Goal: Information Seeking & Learning: Learn about a topic

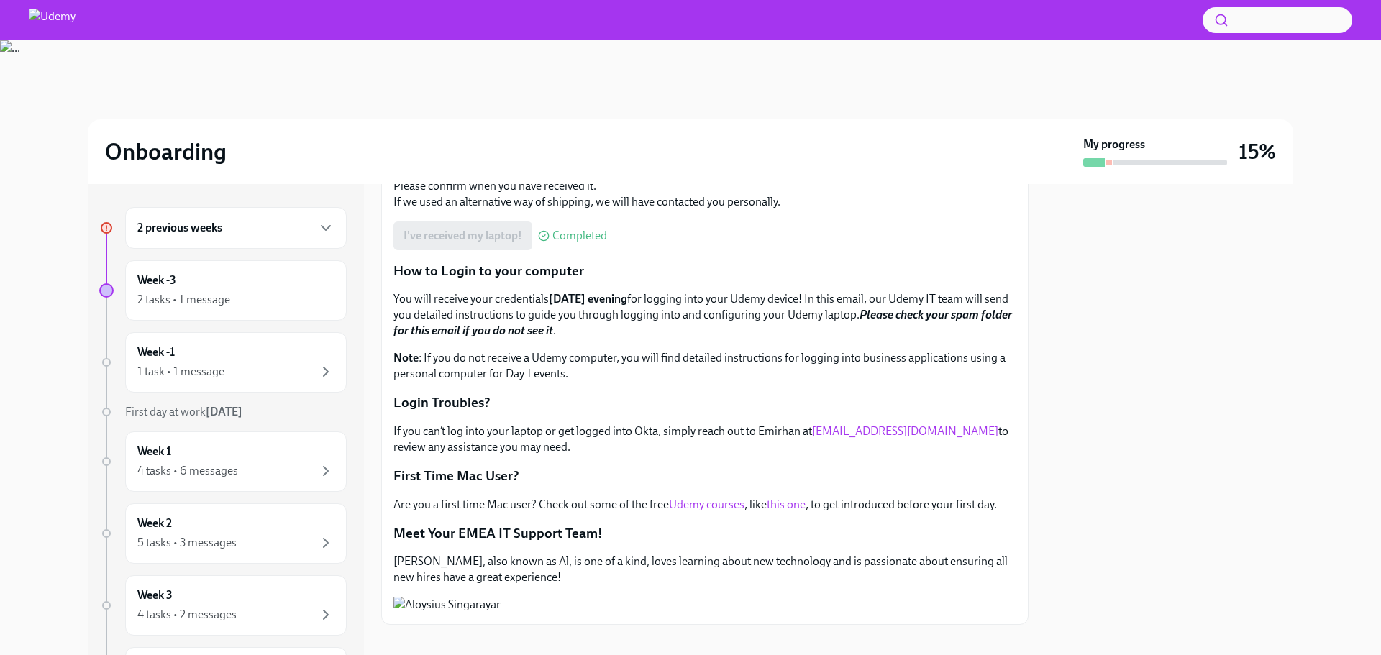
scroll to position [275, 0]
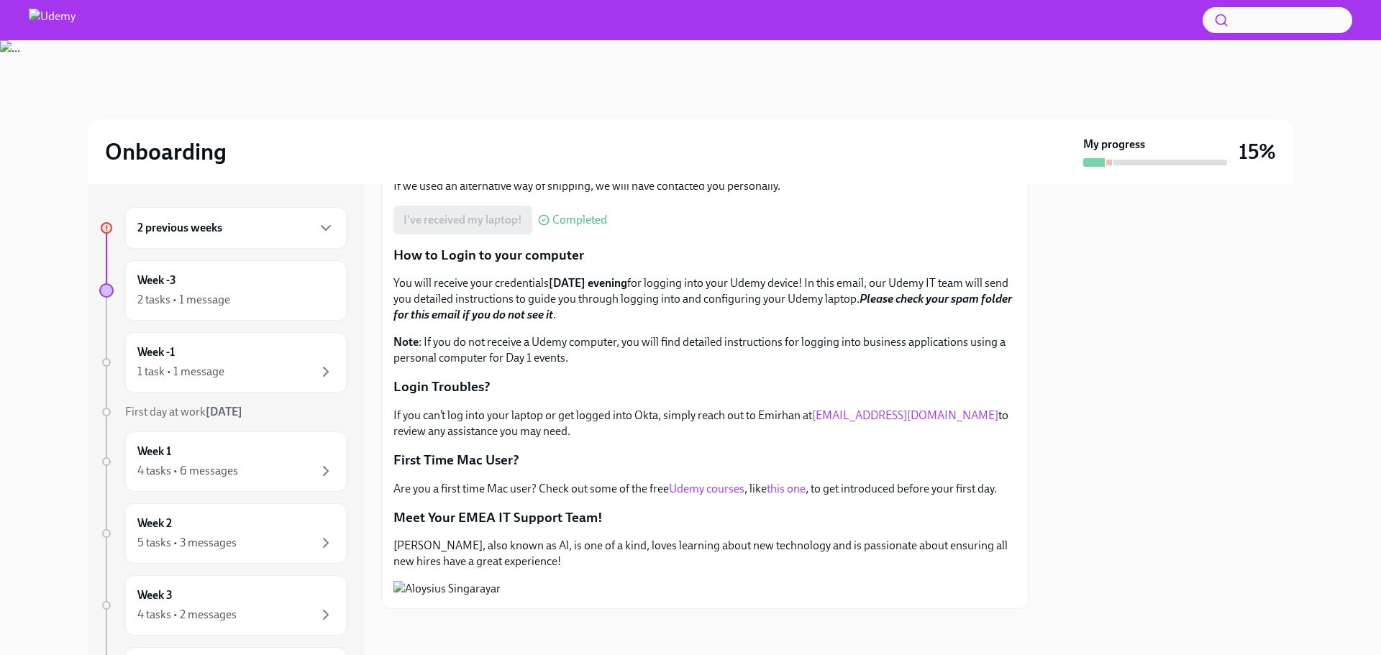
click at [267, 220] on div "2 previous weeks" at bounding box center [235, 227] width 197 height 17
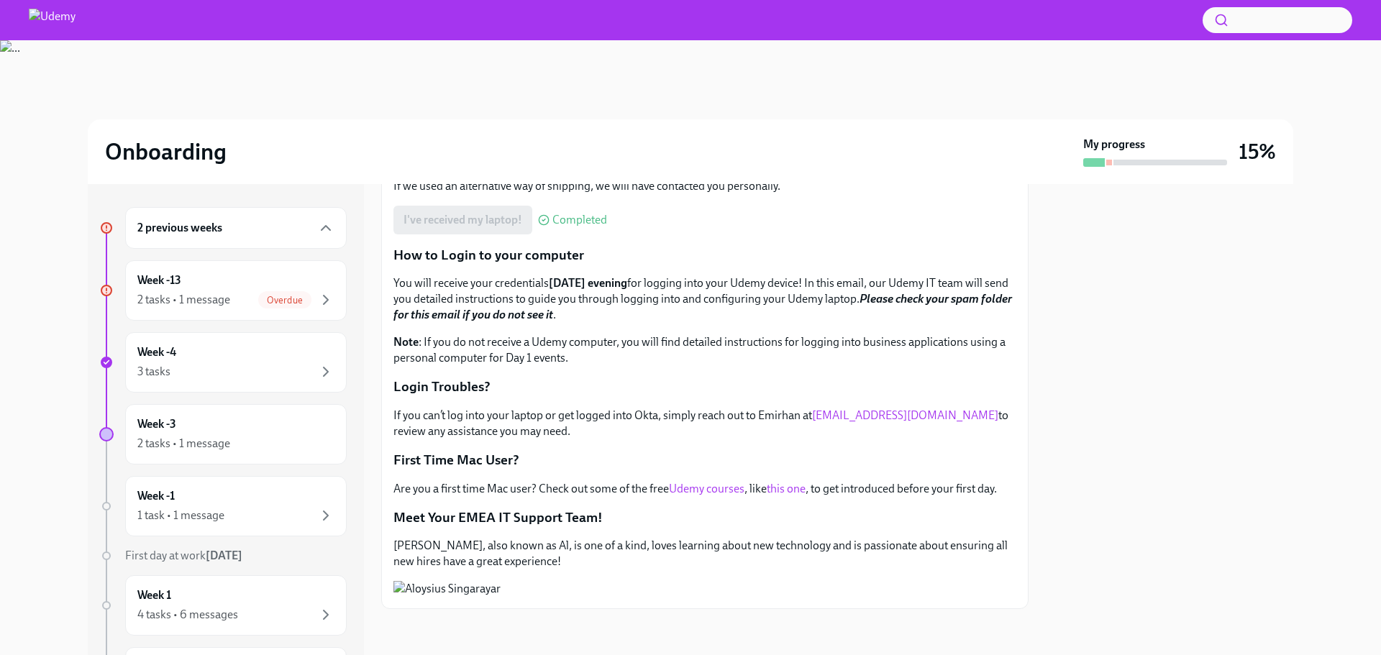
scroll to position [53, 0]
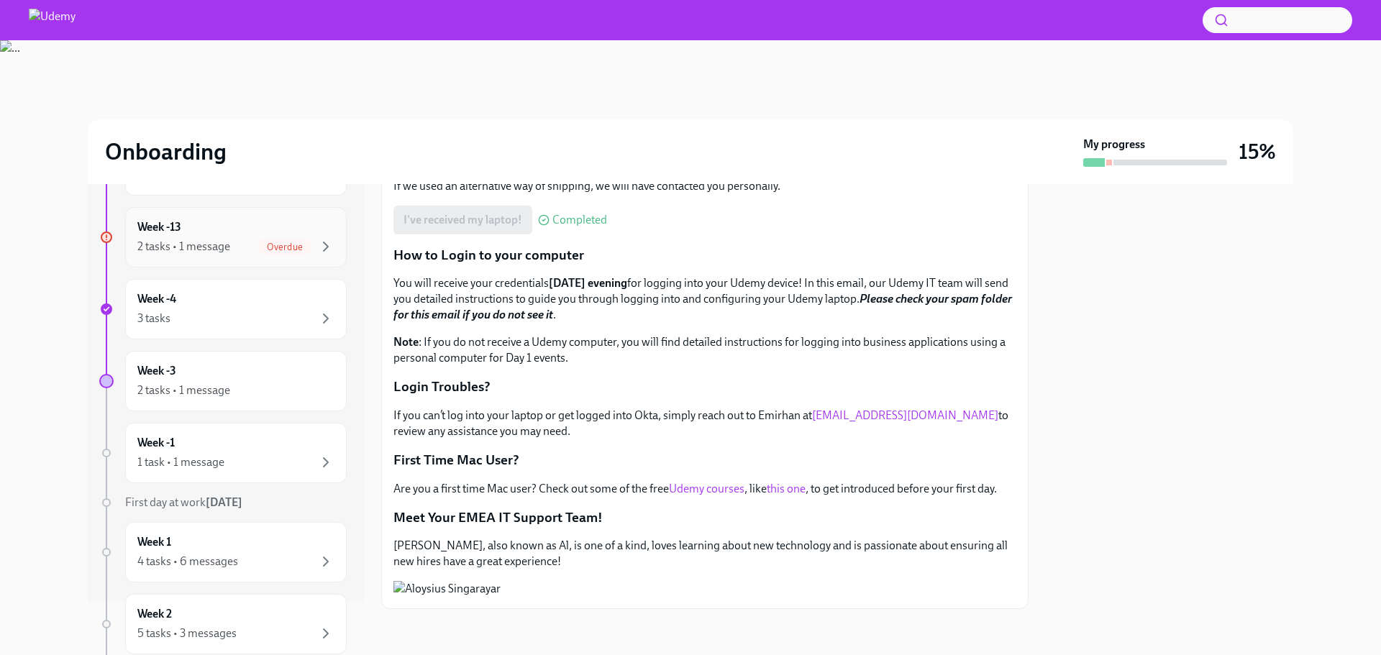
click at [252, 214] on div "Week -13 2 tasks • 1 message Overdue" at bounding box center [235, 237] width 221 height 60
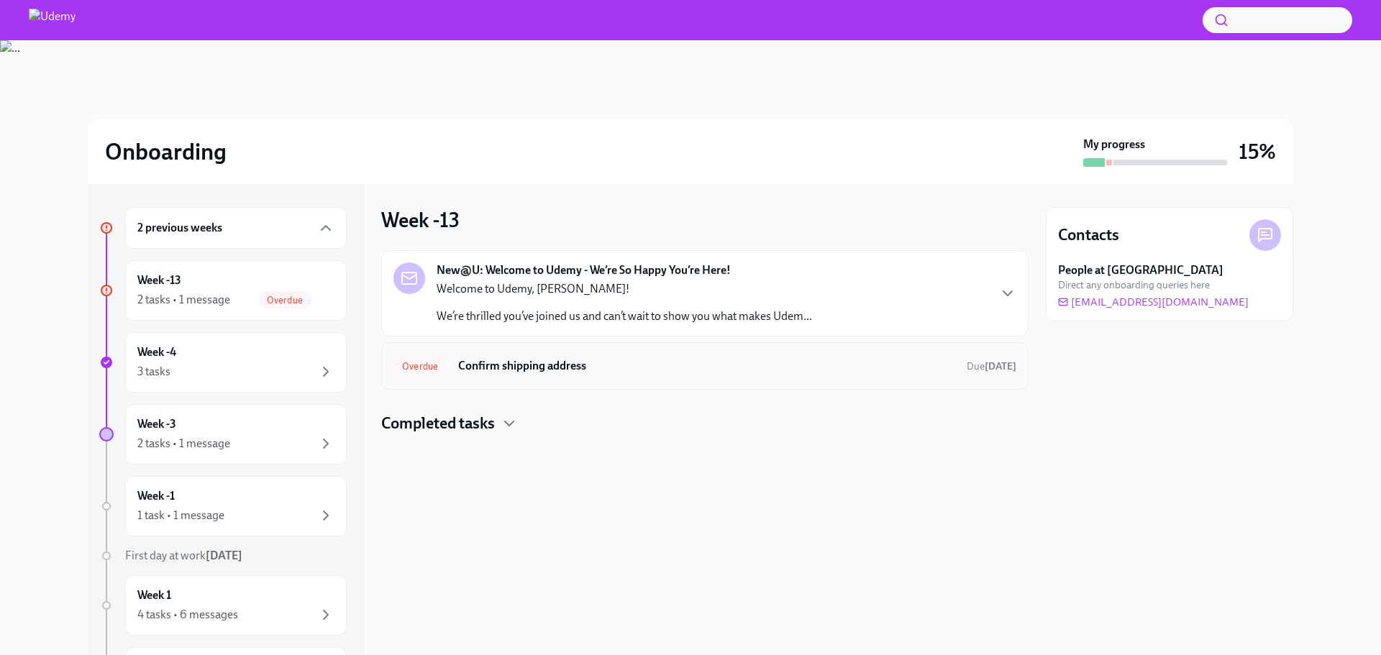
click at [564, 361] on h6 "Confirm shipping address" at bounding box center [706, 366] width 497 height 16
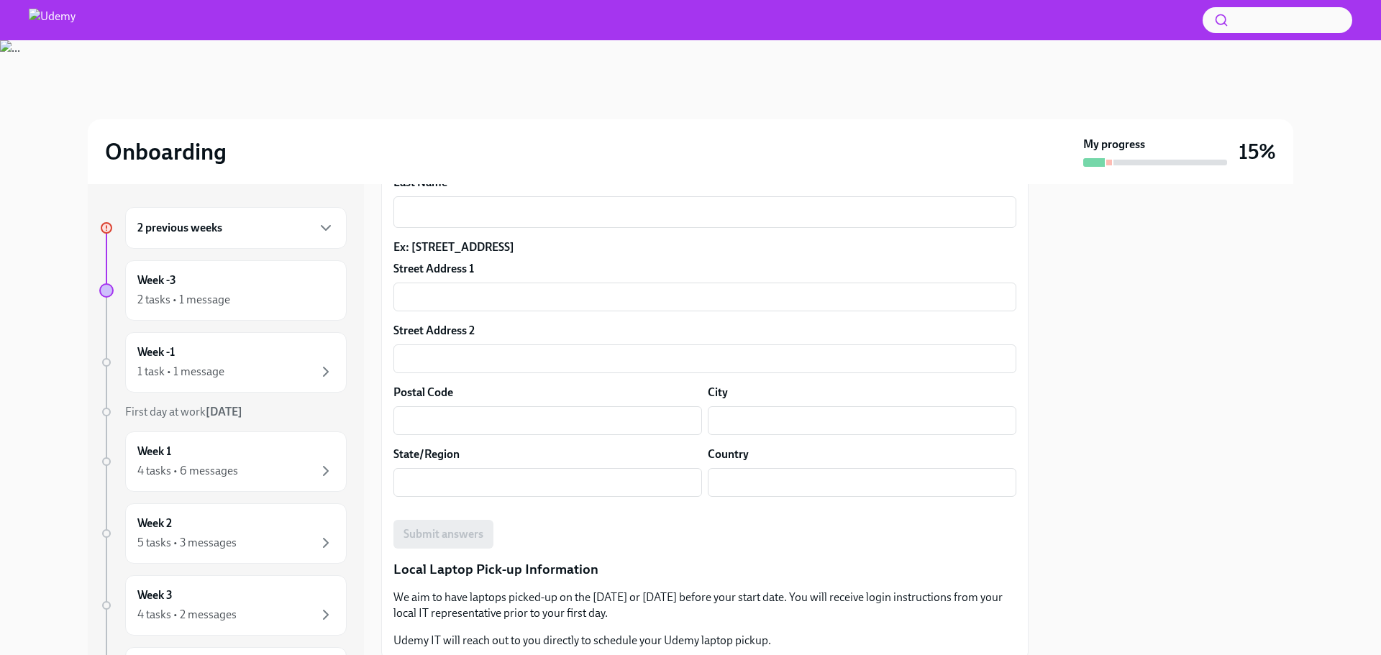
scroll to position [615, 0]
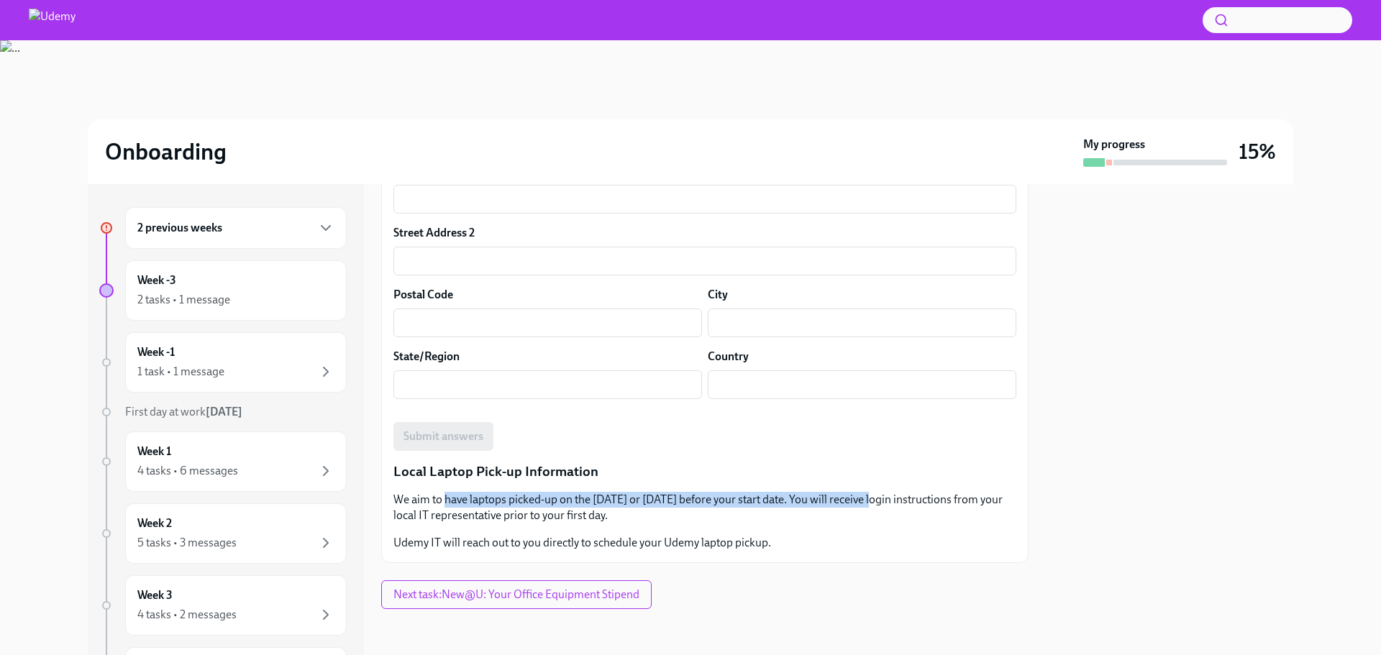
drag, startPoint x: 444, startPoint y: 500, endPoint x: 838, endPoint y: 508, distance: 394.1
click at [838, 508] on p "We aim to have laptops picked-up on the [DATE] or [DATE] before your start date…" at bounding box center [704, 508] width 623 height 32
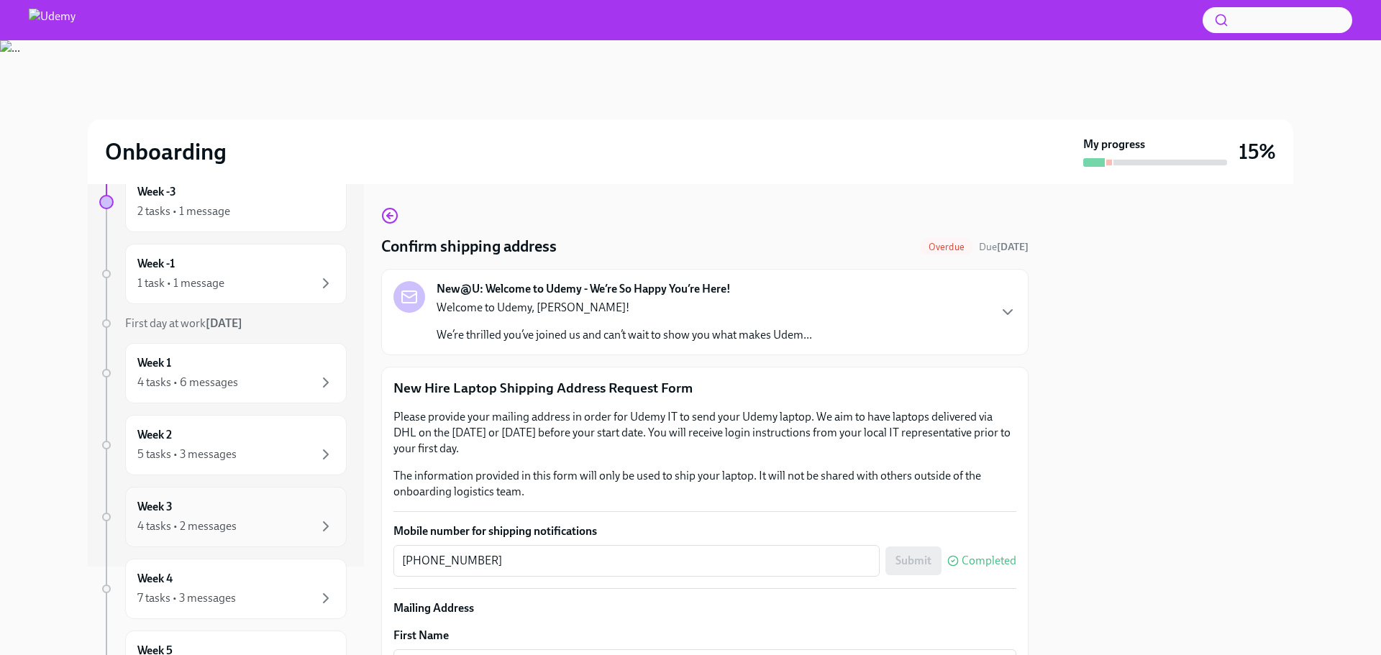
scroll to position [82, 0]
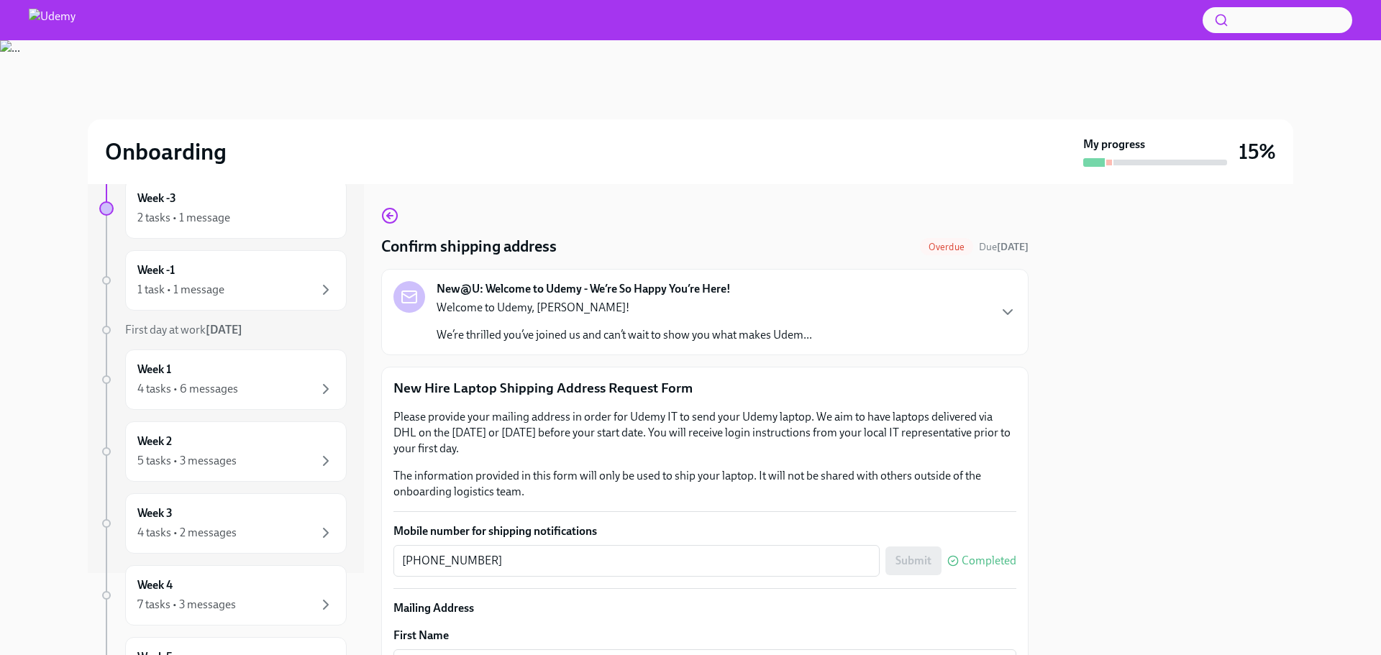
drag, startPoint x: 114, startPoint y: 319, endPoint x: 290, endPoint y: 335, distance: 176.9
click at [290, 335] on div "2 previous weeks Week -3 2 tasks • 1 message Week -1 1 task • 1 message First d…" at bounding box center [222, 453] width 247 height 657
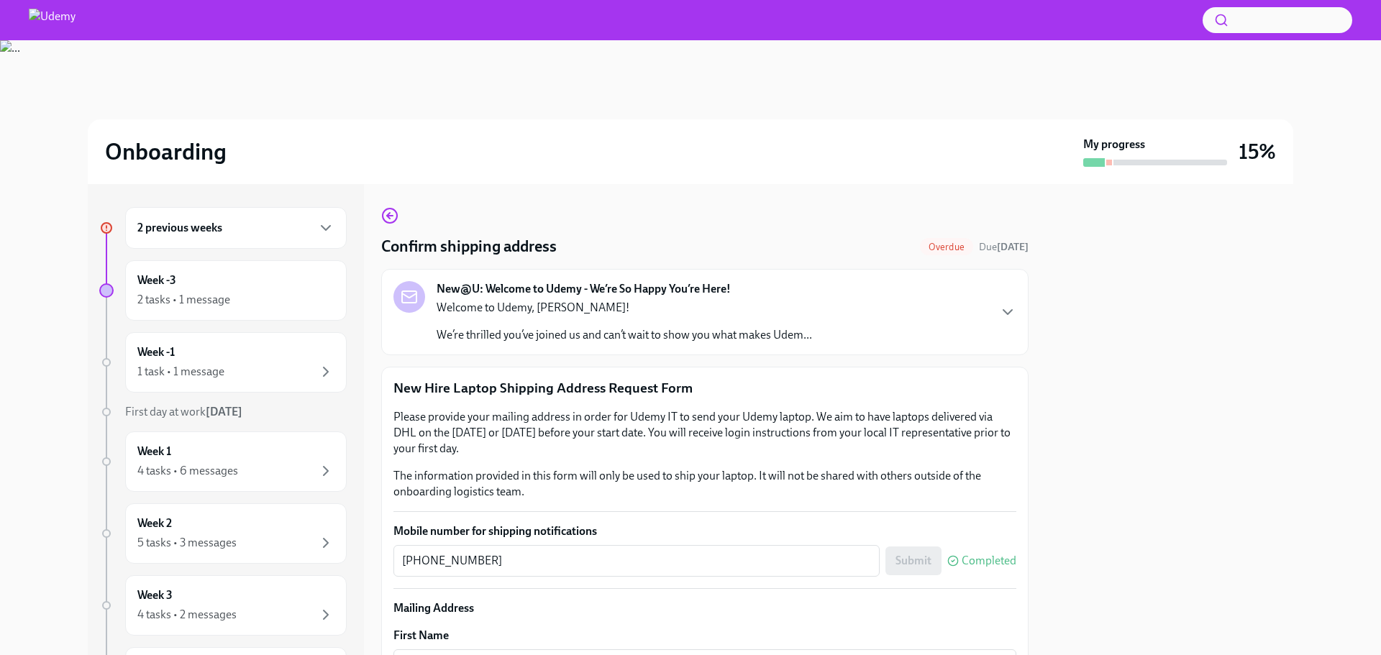
scroll to position [0, 0]
click at [304, 369] on div "1 task • 1 message" at bounding box center [235, 371] width 197 height 17
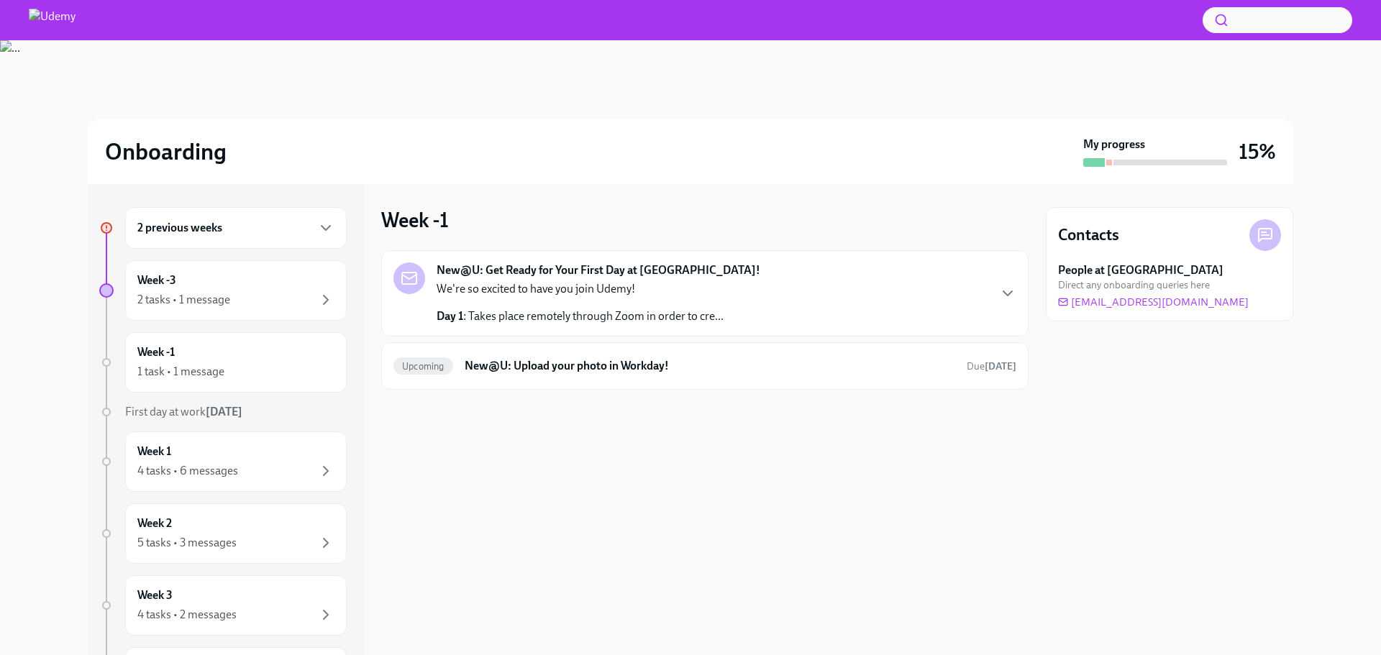
click at [1029, 300] on div "2 previous weeks Week -3 2 tasks • 1 message Week -1 1 task • 1 message First d…" at bounding box center [690, 419] width 1205 height 471
click at [1012, 301] on icon "button" at bounding box center [1007, 293] width 17 height 17
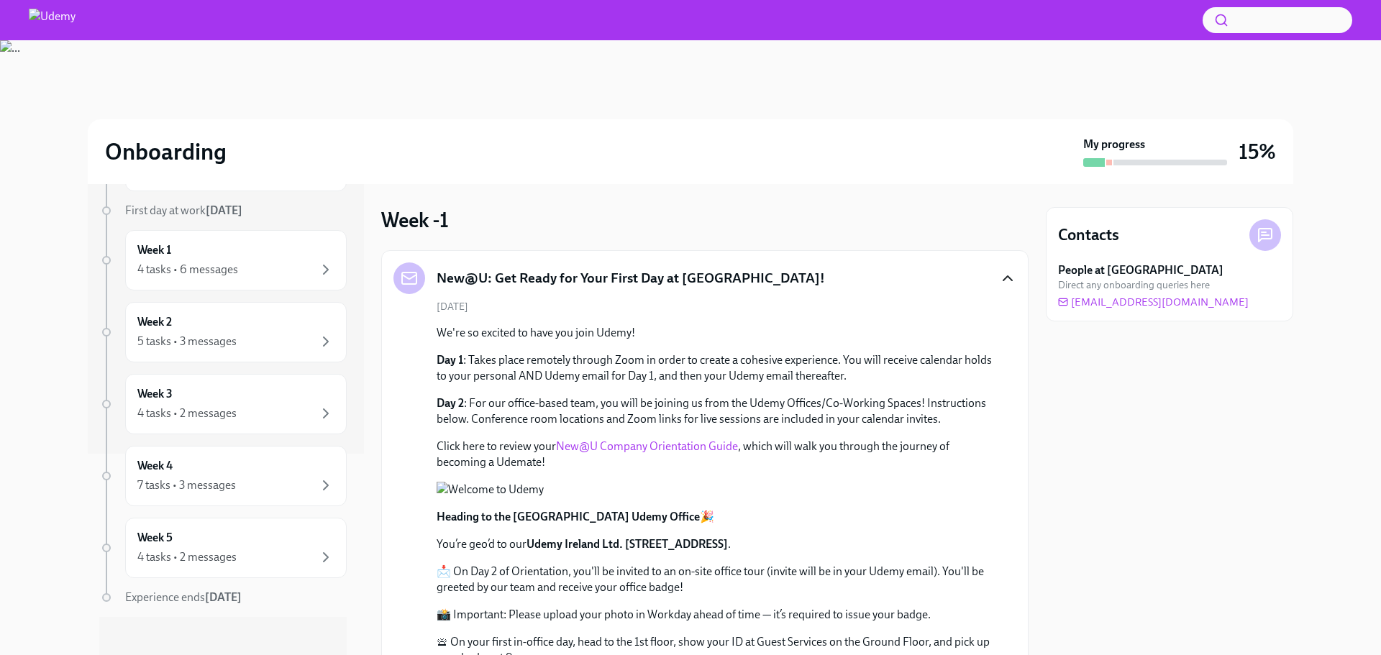
scroll to position [202, 0]
click at [188, 273] on div "4 tasks • 6 messages" at bounding box center [187, 269] width 101 height 16
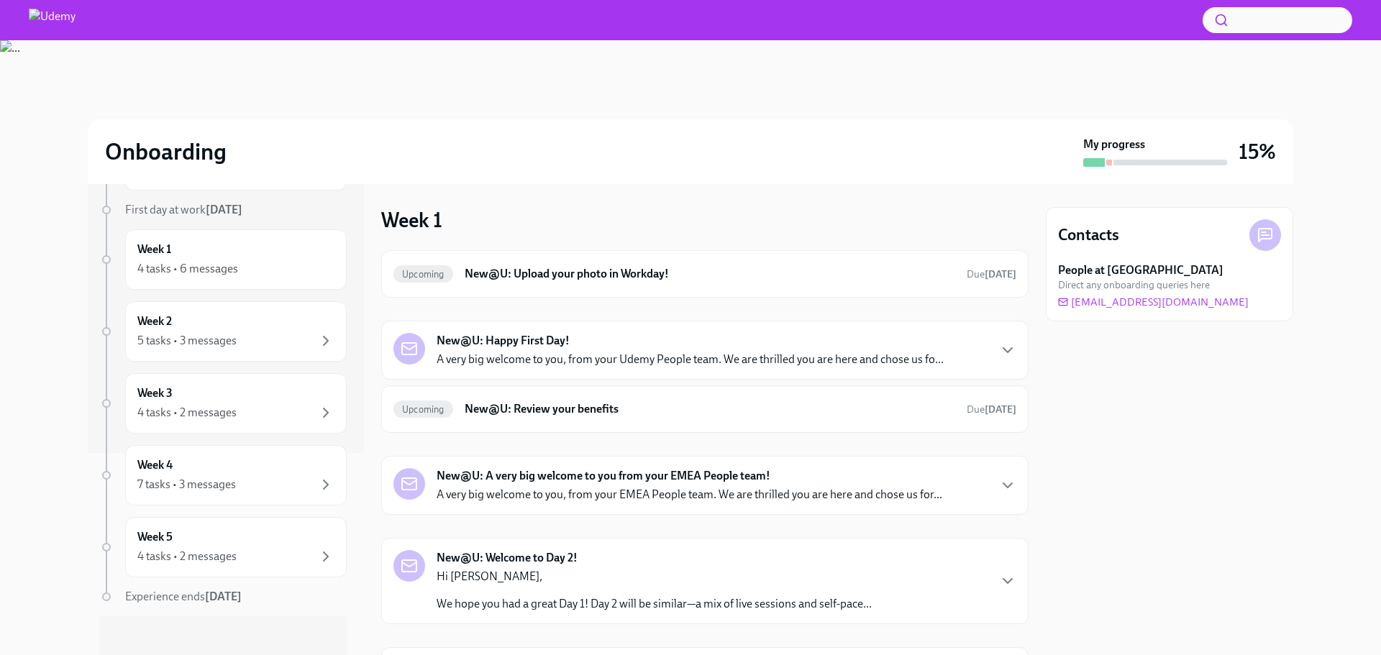
click at [978, 329] on div "New@U: Happy First Day! A very big welcome to you, from your Udemy People team.…" at bounding box center [704, 350] width 647 height 59
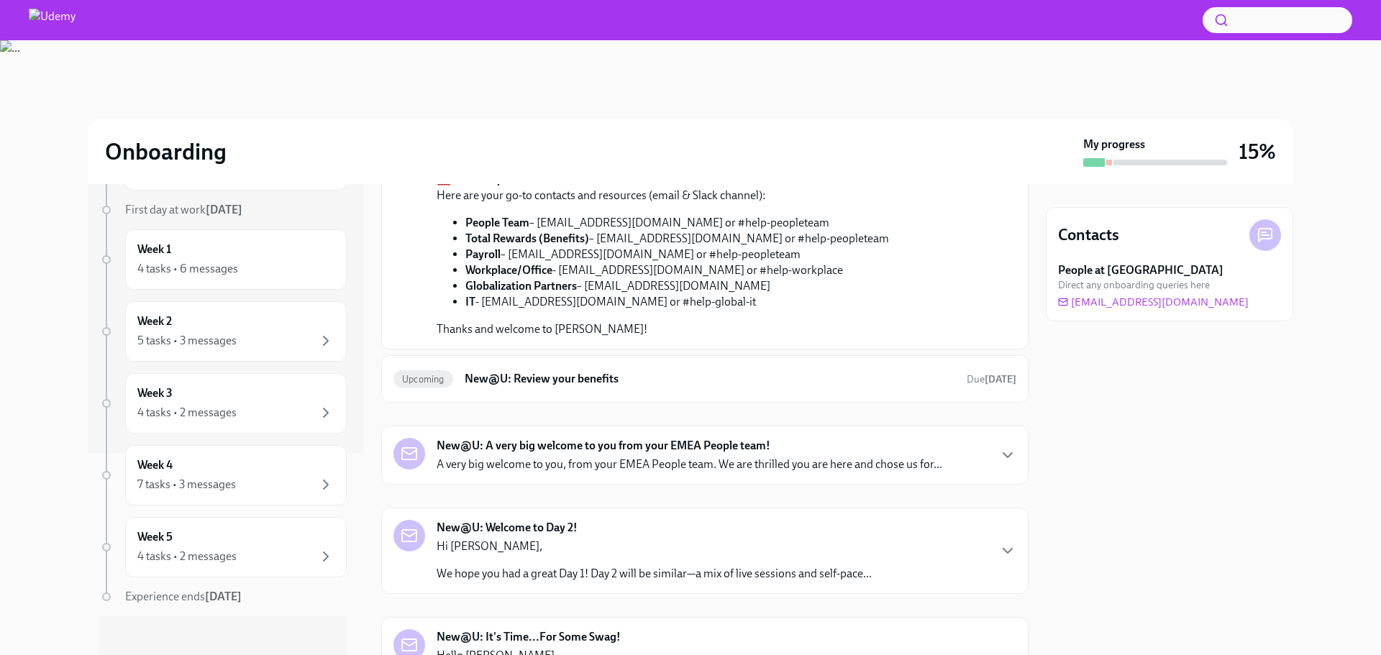
scroll to position [475, 0]
drag, startPoint x: 692, startPoint y: 379, endPoint x: 772, endPoint y: 419, distance: 90.0
click at [772, 147] on div "As you saw in your New@U Orientation Guide , your first two days include a mix …" at bounding box center [714, 96] width 557 height 102
click at [815, 103] on link "Day 1 Learning Path." at bounding box center [838, 96] width 101 height 14
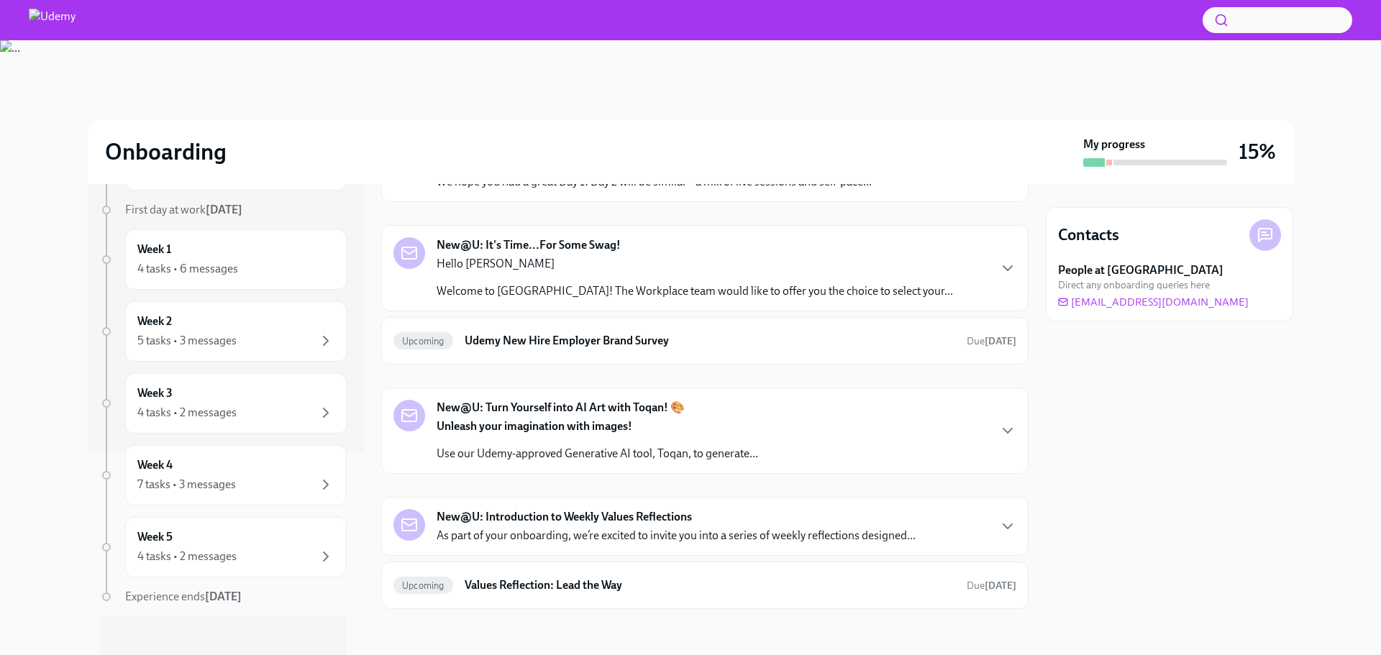
scroll to position [1189, 0]
click at [984, 542] on div "New@U: Introduction to Weekly Values Reflections As part of your onboarding, we…" at bounding box center [704, 526] width 623 height 35
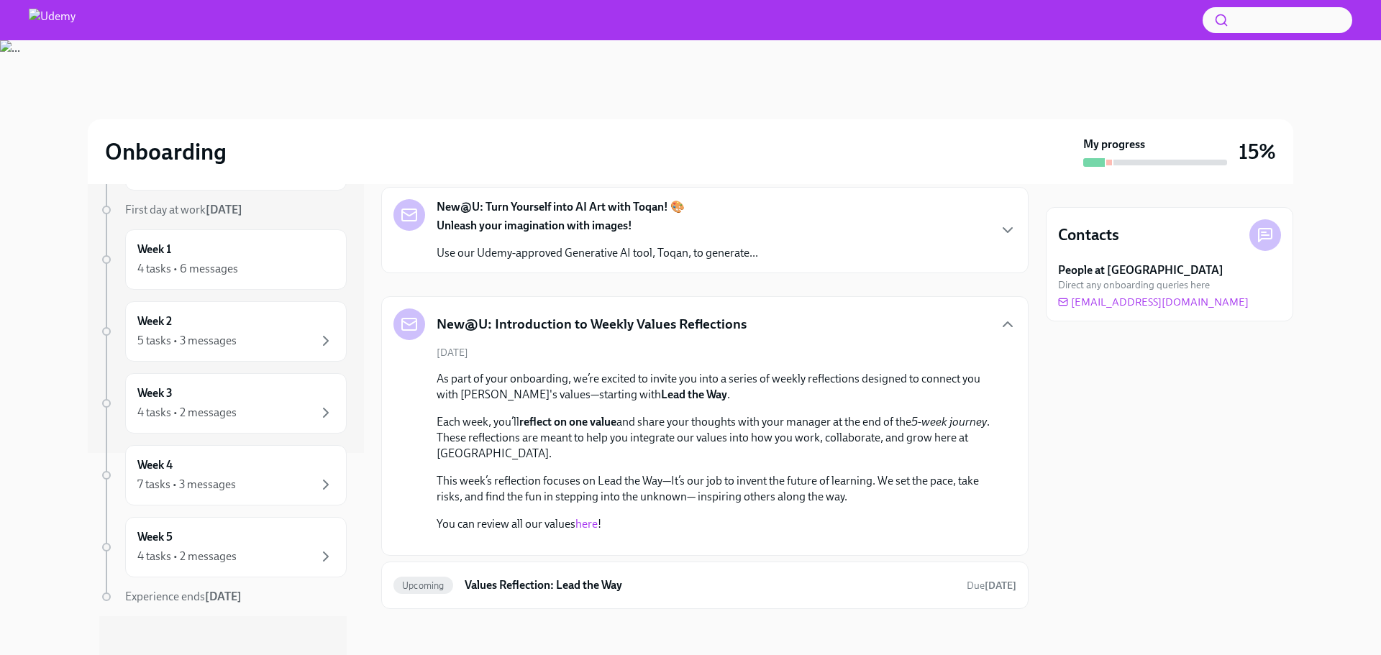
scroll to position [1278, 0]
click at [539, 215] on strong "New@U: Turn Yourself into AI Art with Toqan! 🎨" at bounding box center [560, 207] width 248 height 16
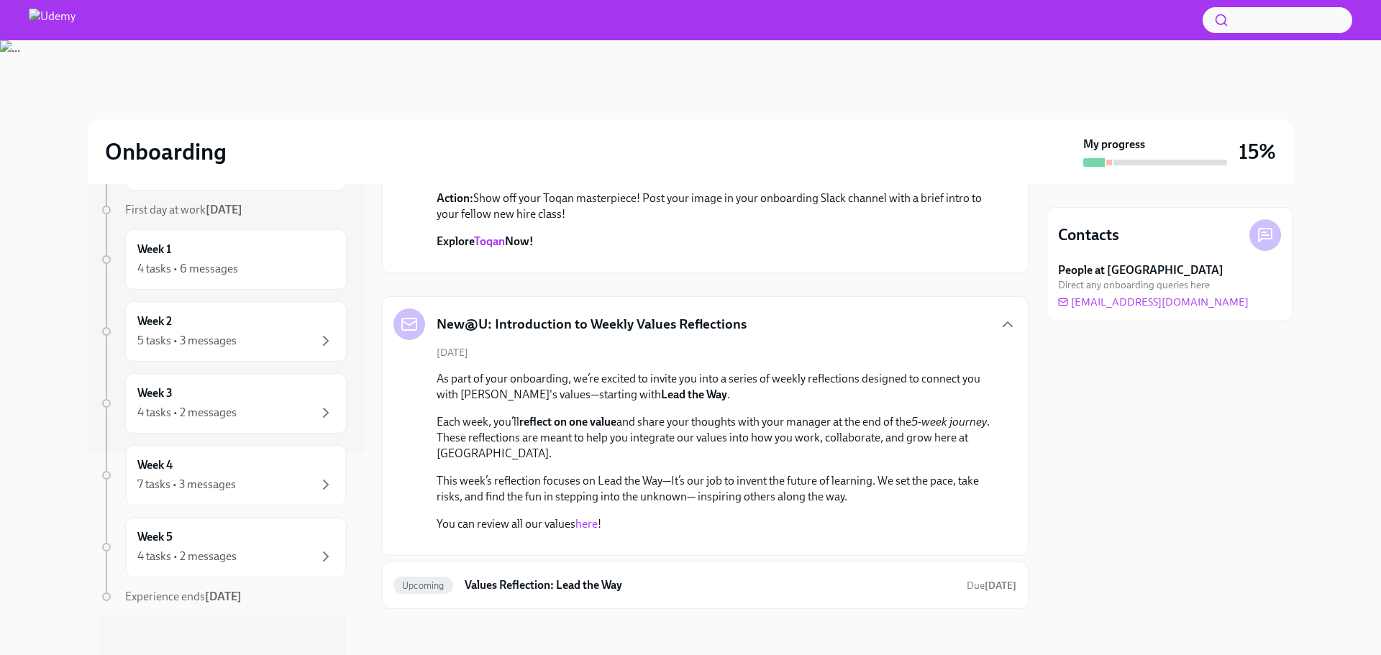
scroll to position [1478, 0]
click at [248, 567] on div "Week 5 4 tasks • 2 messages" at bounding box center [235, 547] width 221 height 60
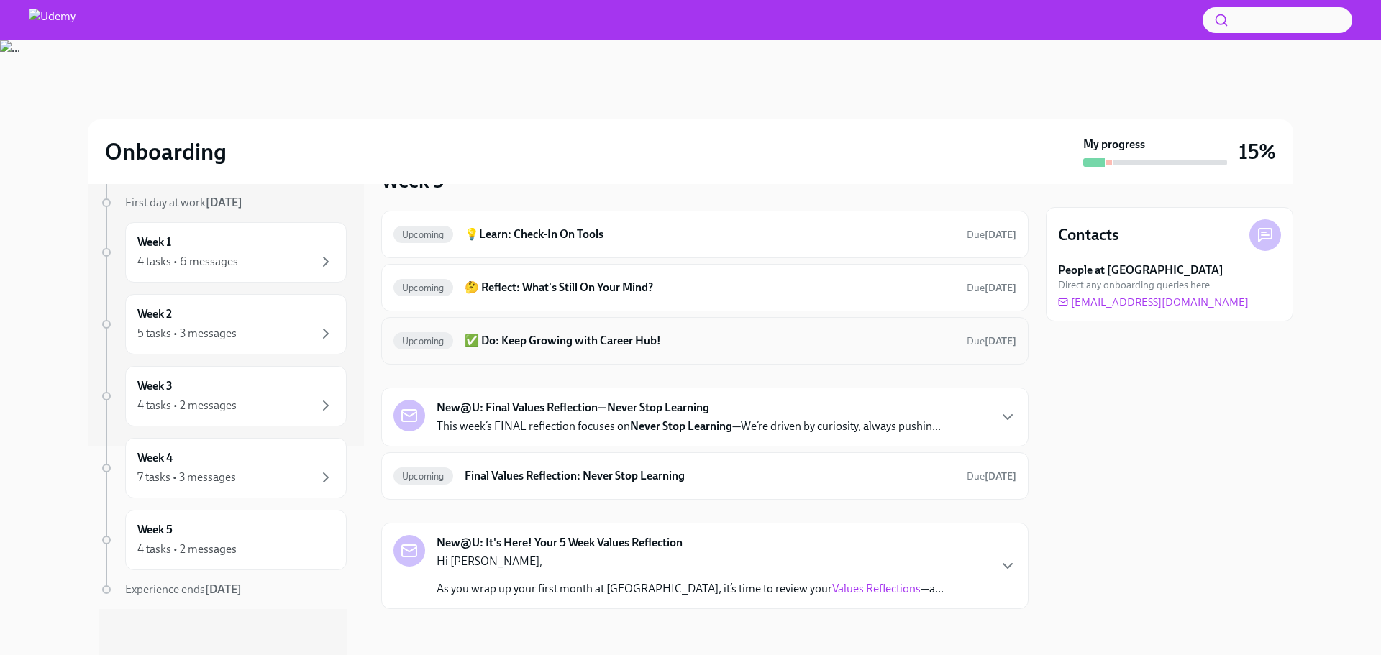
scroll to position [39, 0]
click at [629, 231] on h6 "💡Learn: Check-In On Tools" at bounding box center [709, 235] width 490 height 16
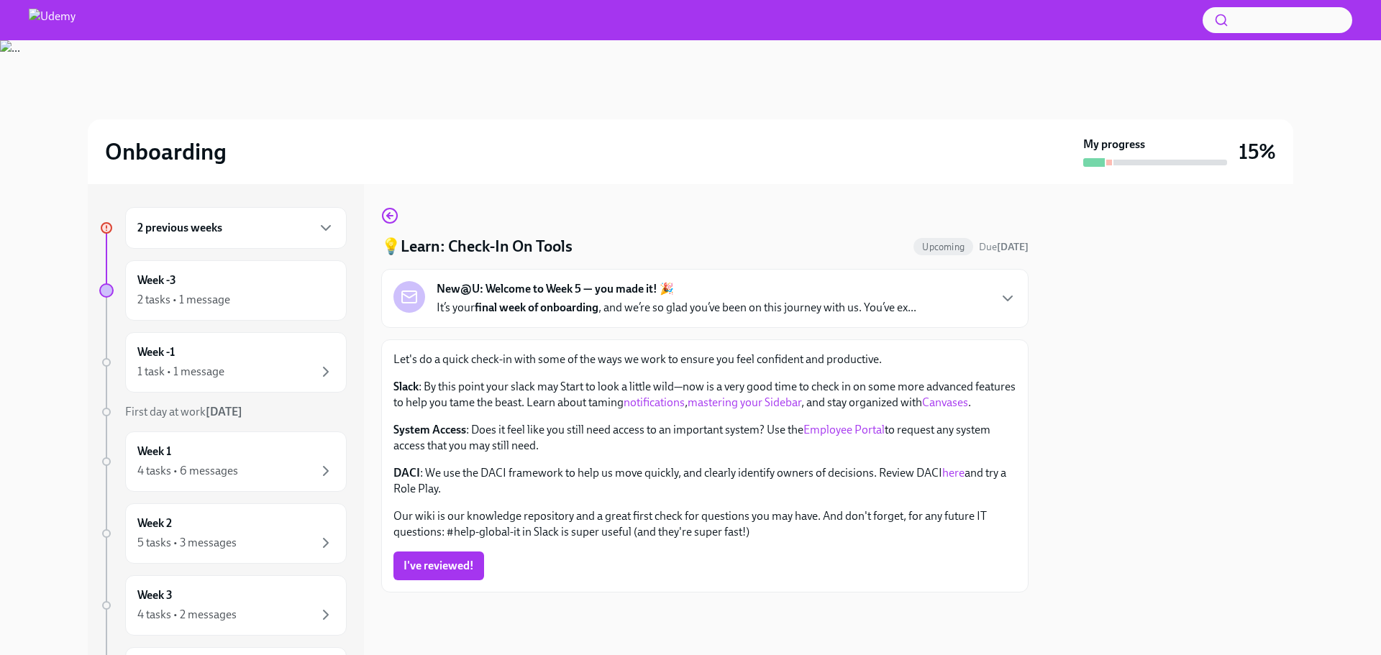
click at [856, 307] on p "It’s your final week of onboarding , and we’re so glad you’ve been on this jour…" at bounding box center [676, 308] width 480 height 16
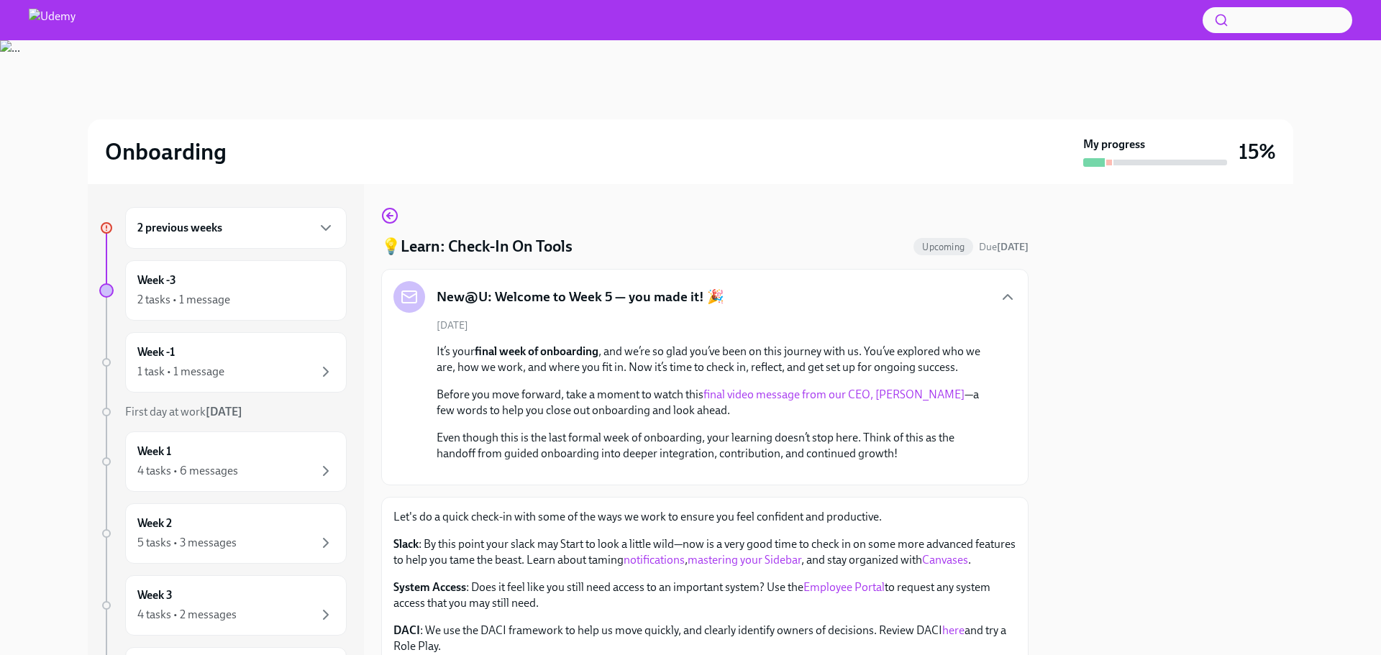
click at [852, 394] on link "final video message from our CEO, [PERSON_NAME]" at bounding box center [833, 395] width 261 height 14
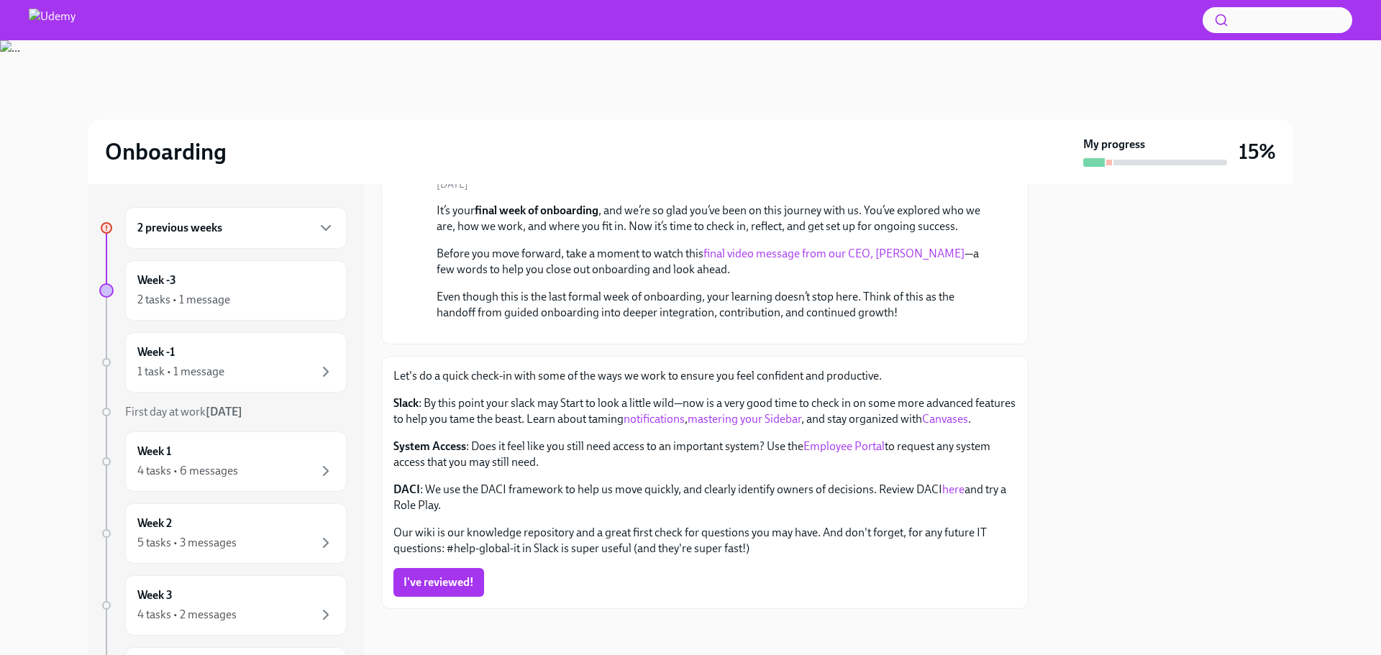
scroll to position [337, 0]
click at [922, 420] on link "Canvases" at bounding box center [945, 419] width 46 height 14
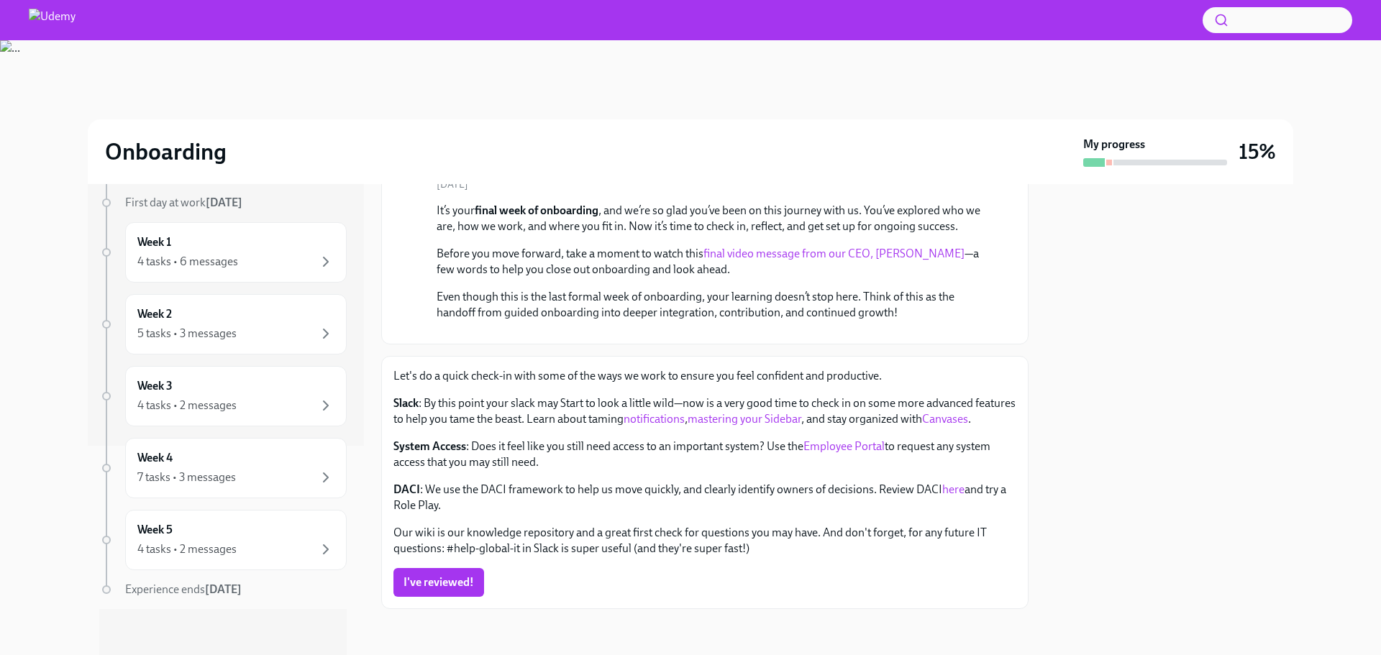
scroll to position [0, 0]
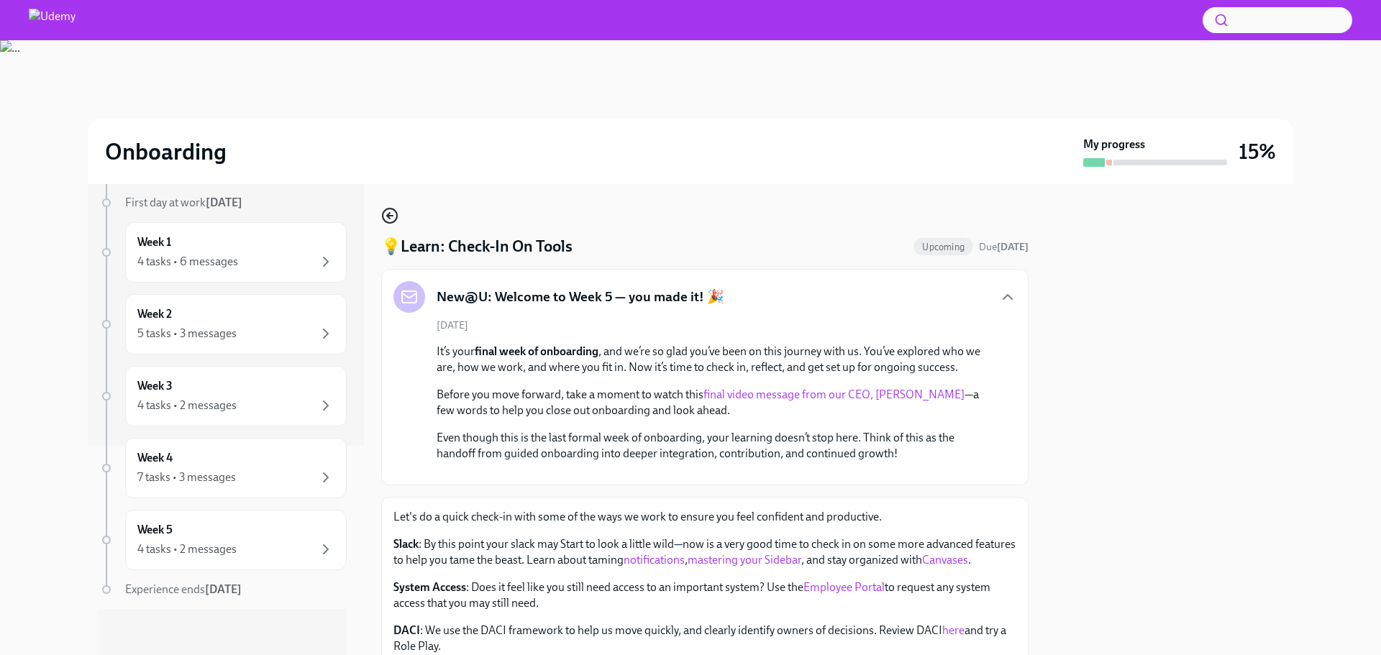
click at [386, 214] on icon "button" at bounding box center [389, 215] width 17 height 17
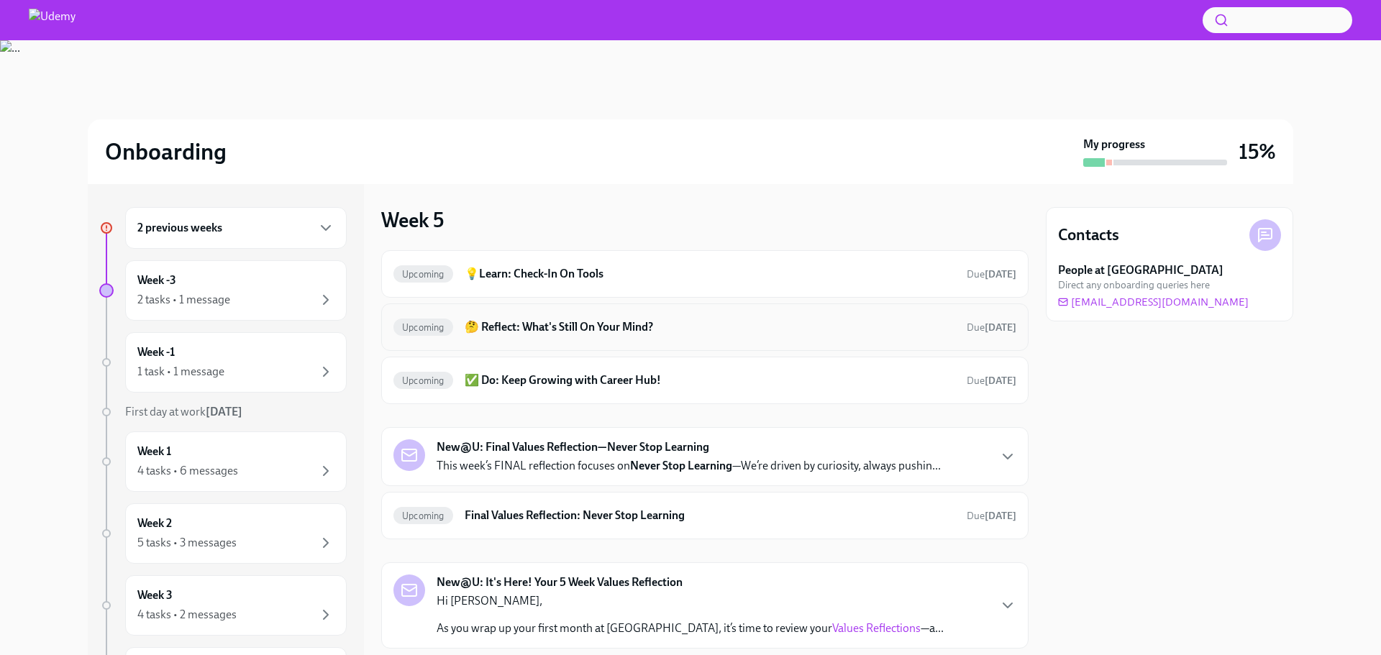
click at [571, 331] on h6 "🤔 Reflect: What's Still On Your Mind?" at bounding box center [709, 327] width 490 height 16
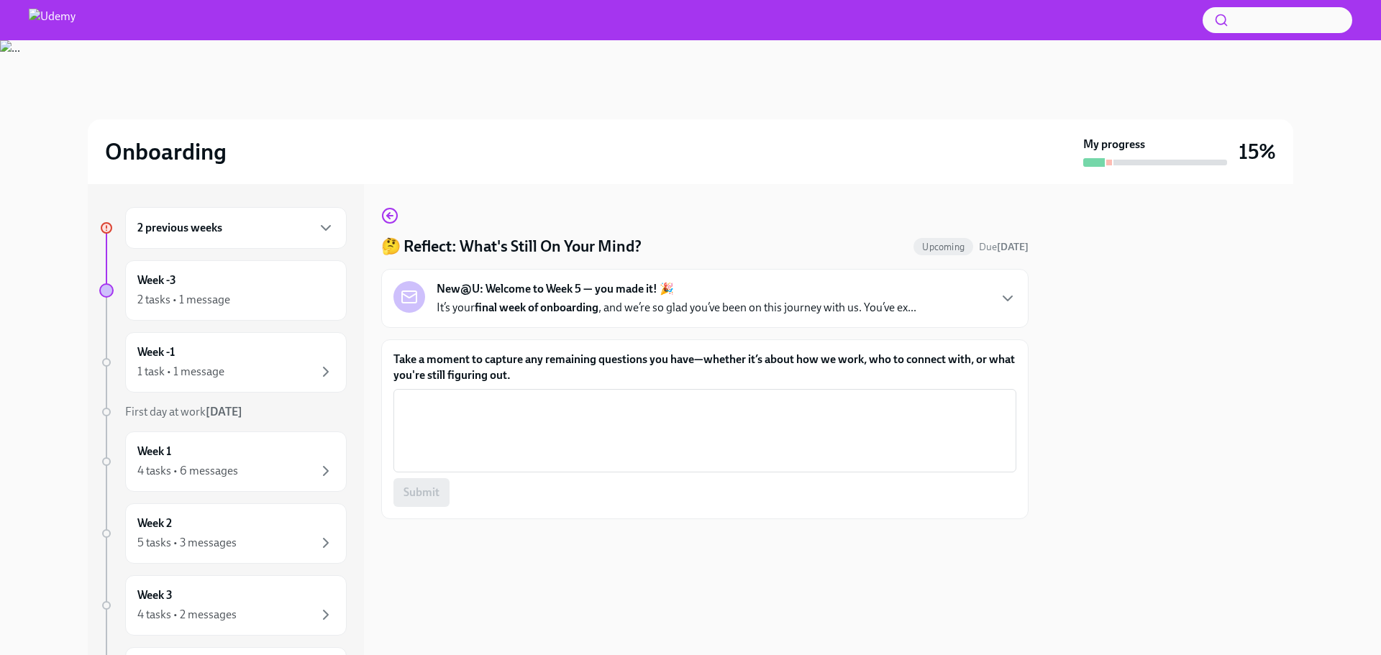
click at [890, 306] on p "It’s your final week of onboarding , and we’re so glad you’ve been on this jour…" at bounding box center [676, 308] width 480 height 16
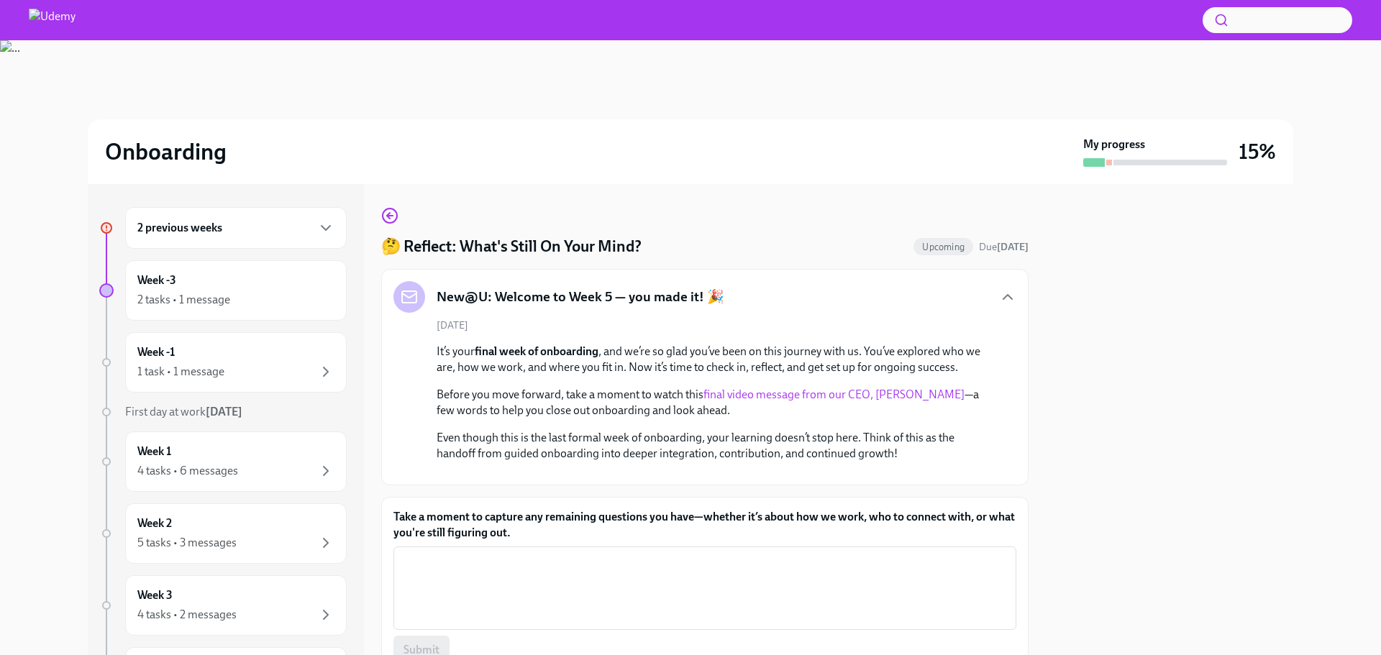
click at [890, 306] on div "New@U: Welcome to Week 5 — you made it! 🎉" at bounding box center [704, 297] width 623 height 32
drag, startPoint x: 890, startPoint y: 306, endPoint x: 884, endPoint y: 329, distance: 23.0
drag, startPoint x: 884, startPoint y: 329, endPoint x: 689, endPoint y: 226, distance: 221.0
click at [689, 226] on div "🤔 Reflect: What's Still On Your Mind? Upcoming Due [DATE] New@U: Welcome to Wee…" at bounding box center [704, 442] width 647 height 470
